Goal: Obtain resource: Download file/media

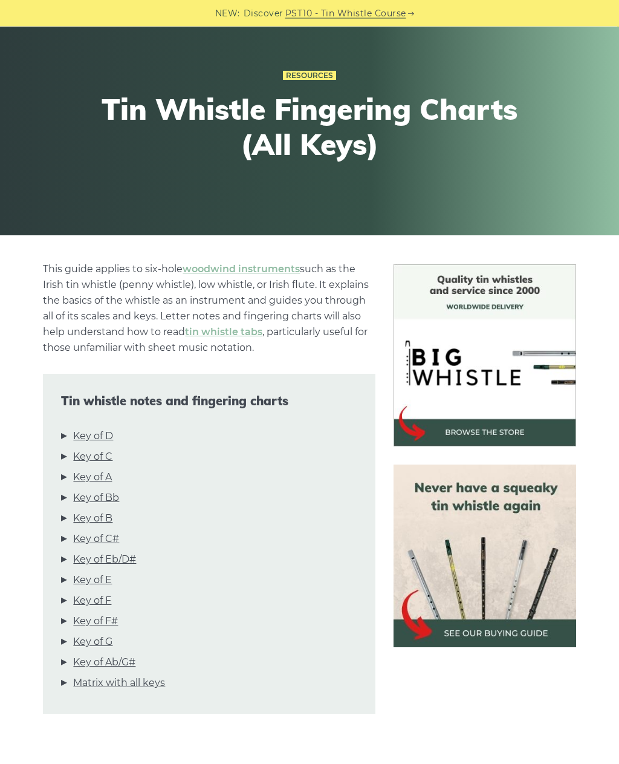
scroll to position [82, 0]
click at [109, 457] on link "Key of C" at bounding box center [92, 457] width 39 height 16
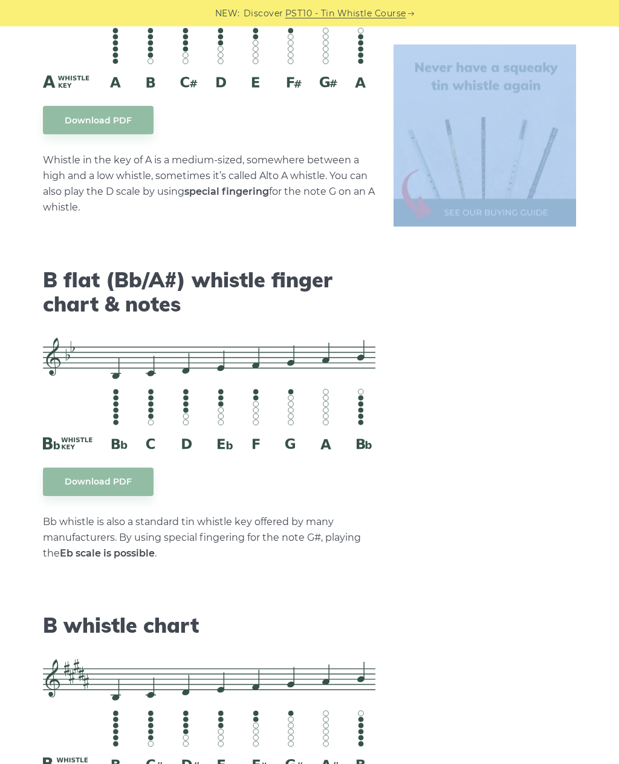
scroll to position [3503, 0]
click at [489, 490] on aside at bounding box center [485, 62] width 200 height 6438
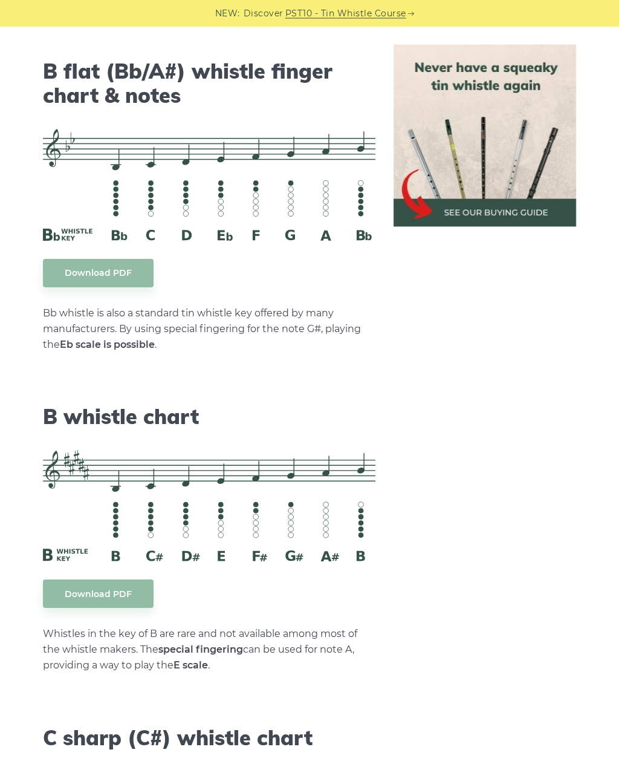
scroll to position [3697, 0]
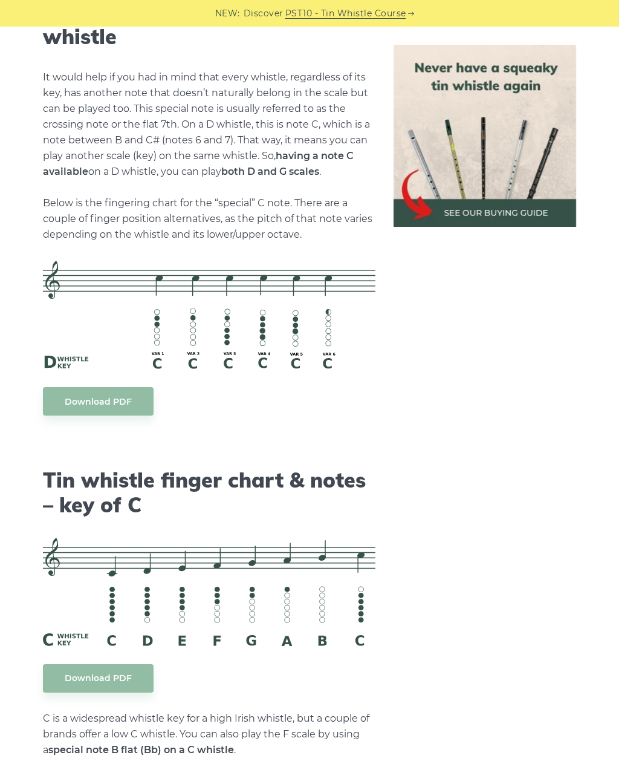
scroll to position [2607, 0]
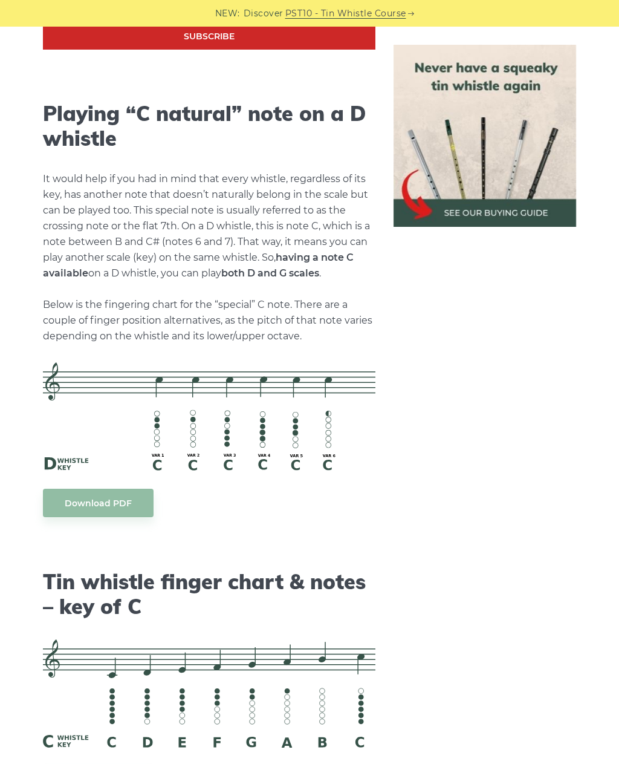
scroll to position [2517, 0]
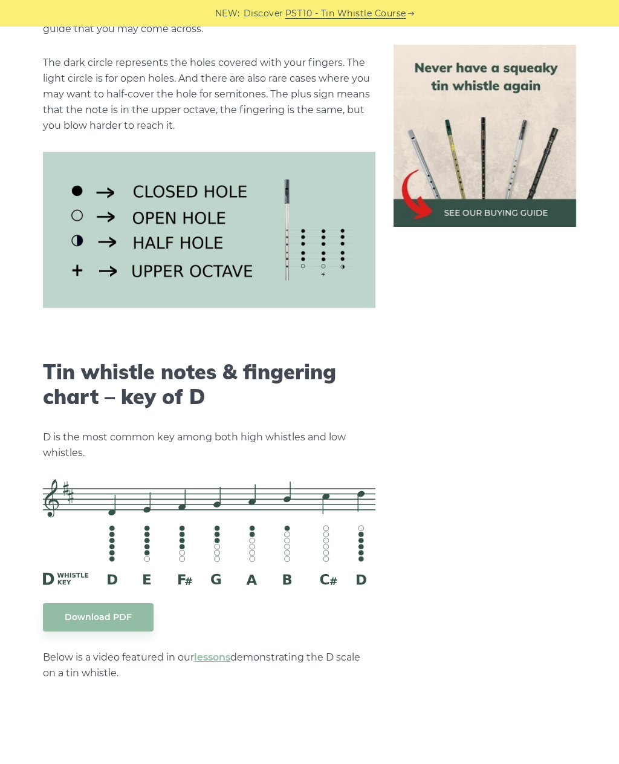
scroll to position [1657, 0]
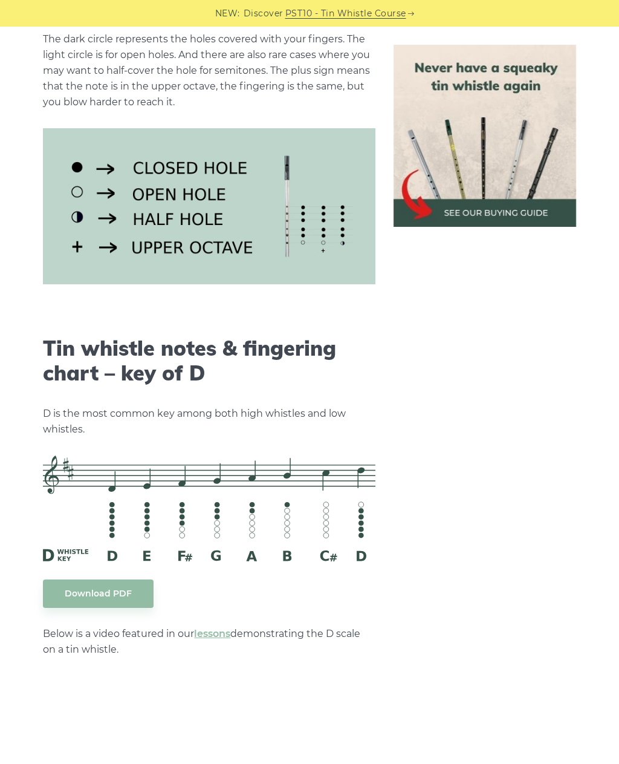
scroll to position [1667, 0]
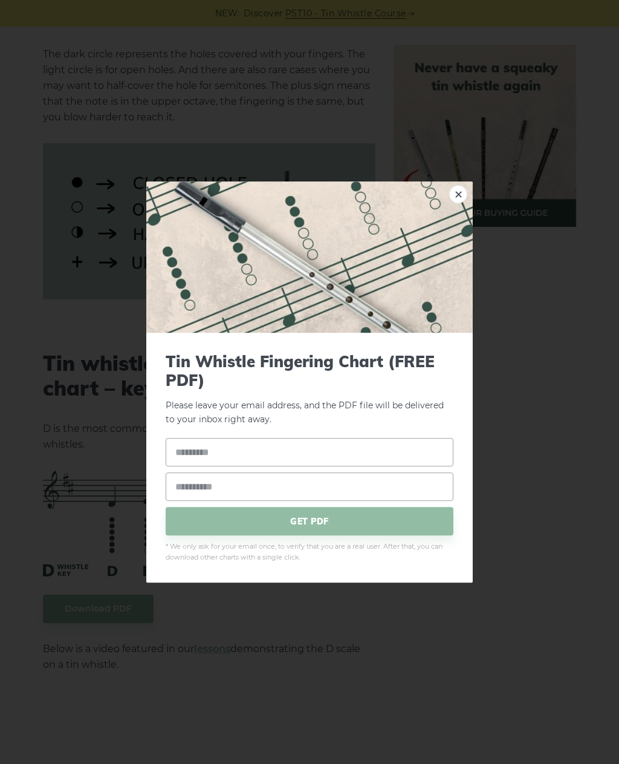
click at [388, 536] on span "GET PDF" at bounding box center [310, 521] width 288 height 28
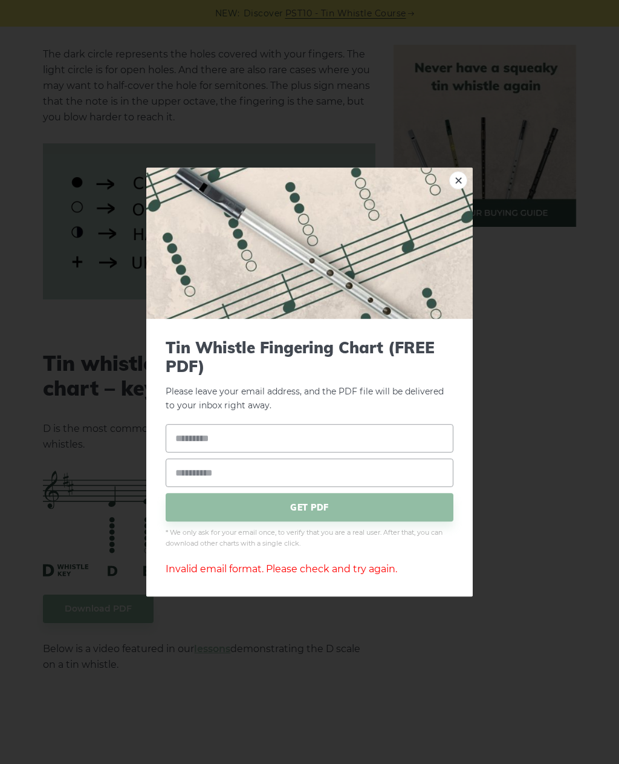
scroll to position [1671, 0]
click at [468, 195] on img at bounding box center [309, 243] width 327 height 151
click at [466, 211] on img at bounding box center [309, 243] width 327 height 151
click at [467, 202] on img at bounding box center [309, 243] width 327 height 151
click at [468, 206] on img at bounding box center [309, 243] width 327 height 151
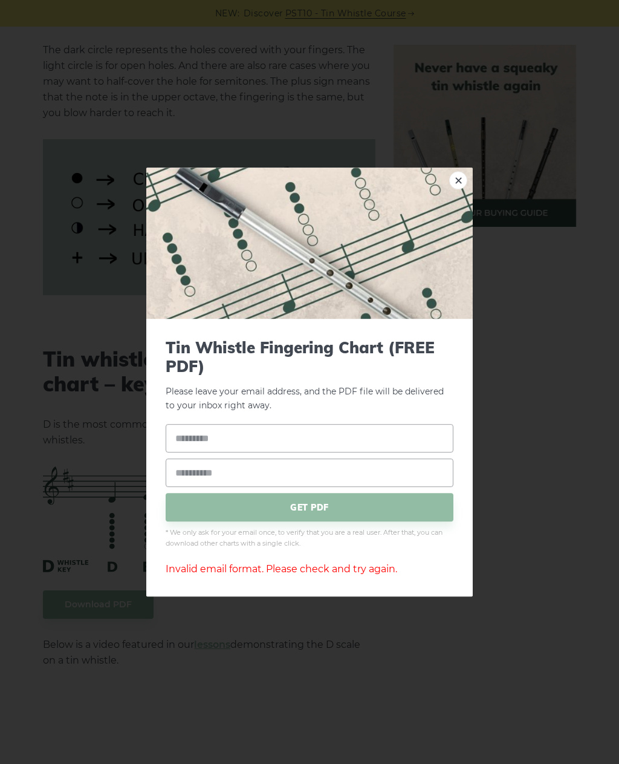
click at [466, 207] on img at bounding box center [309, 243] width 327 height 151
click at [508, 477] on div "× Tin Whistle Fingering Chart (FREE PDF) Please leave your email address, and t…" at bounding box center [309, 382] width 619 height 764
click at [470, 197] on img at bounding box center [309, 243] width 327 height 151
click at [452, 207] on img at bounding box center [309, 243] width 327 height 151
click at [161, 98] on div "× Tin Whistle Fingering Chart (FREE PDF) Please leave your email address, and t…" at bounding box center [309, 382] width 619 height 764
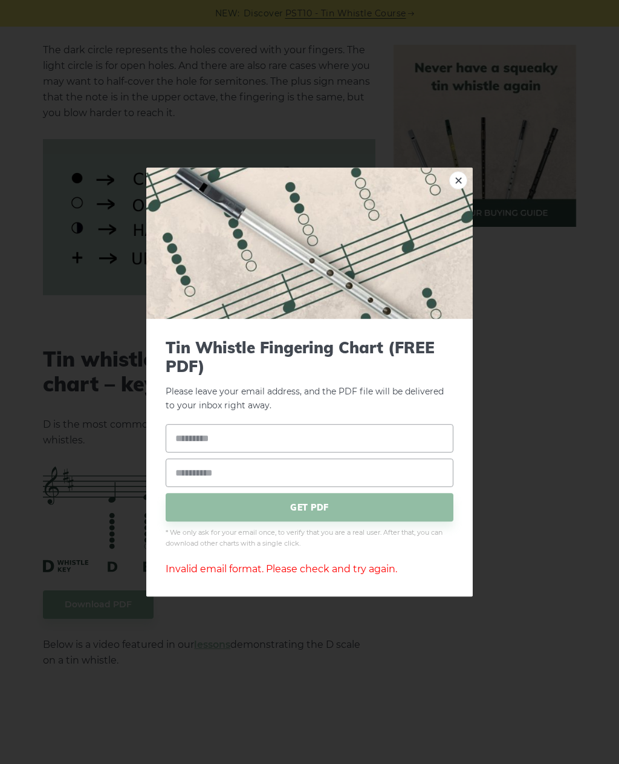
click at [603, 117] on div "× Tin Whistle Fingering Chart (FREE PDF) Please leave your email address, and t…" at bounding box center [309, 382] width 619 height 764
click at [325, 453] on input "text" at bounding box center [310, 438] width 288 height 28
click at [532, 464] on div "× Tin Whistle Fingering Chart (FREE PDF) Please leave your email address, and t…" at bounding box center [309, 382] width 619 height 764
click at [392, 701] on div "× Tin Whistle Fingering Chart (FREE PDF) Please leave your email address, and t…" at bounding box center [309, 382] width 619 height 764
